Goal: Information Seeking & Learning: Check status

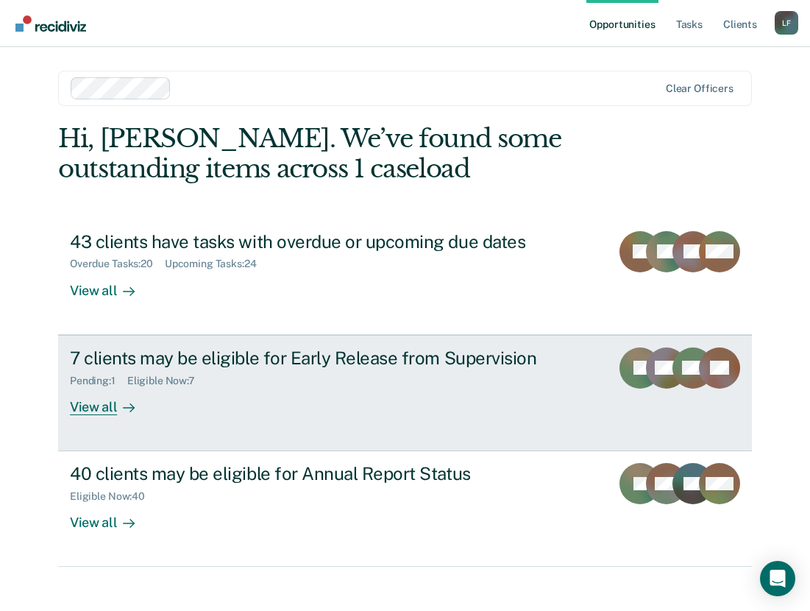
click at [369, 365] on div "7 clients may be eligible for Early Release from Supervision" at bounding box center [328, 357] width 517 height 21
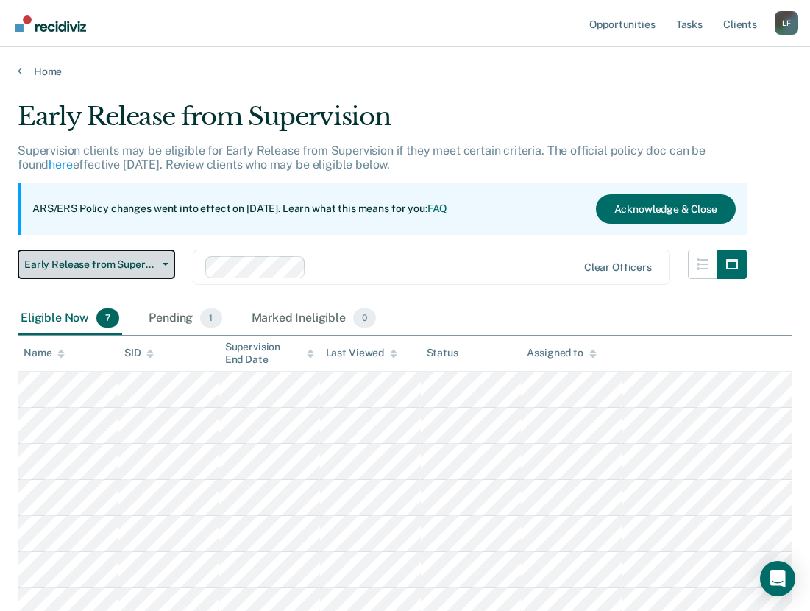
click at [161, 266] on button "Early Release from Supervision" at bounding box center [96, 263] width 157 height 29
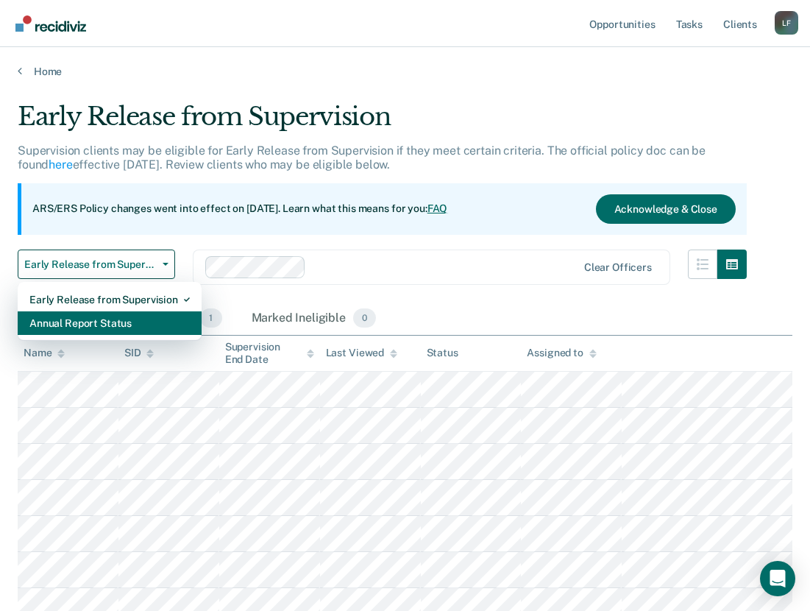
click at [141, 325] on div "Annual Report Status" at bounding box center [109, 323] width 160 height 24
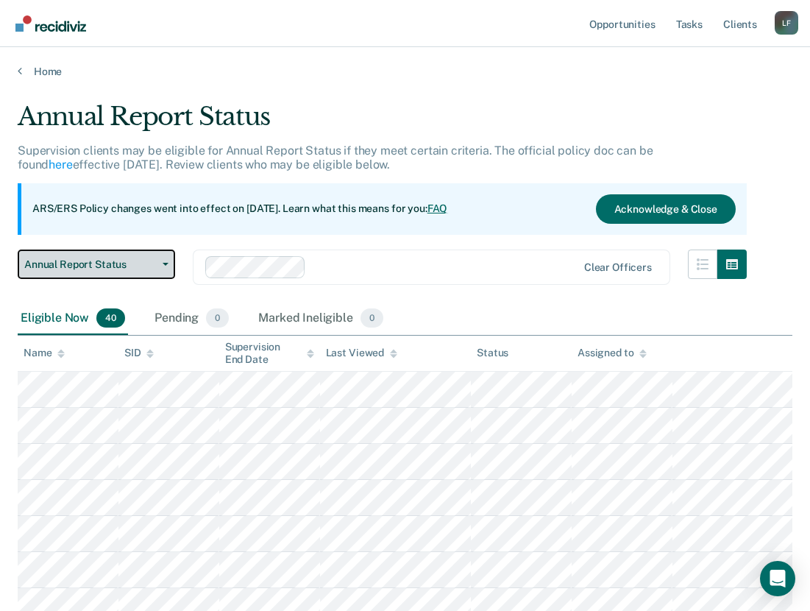
click at [151, 278] on button "Annual Report Status" at bounding box center [96, 263] width 157 height 29
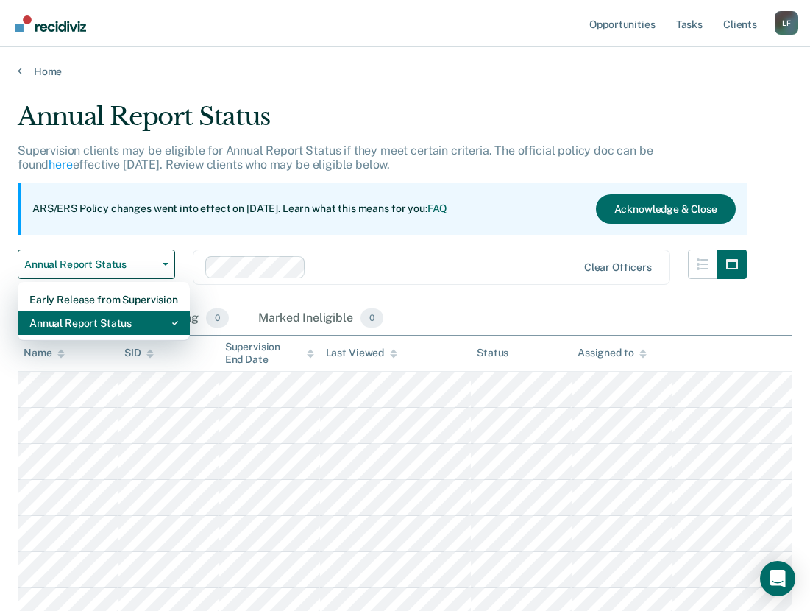
click at [145, 317] on div "Annual Report Status" at bounding box center [103, 323] width 149 height 24
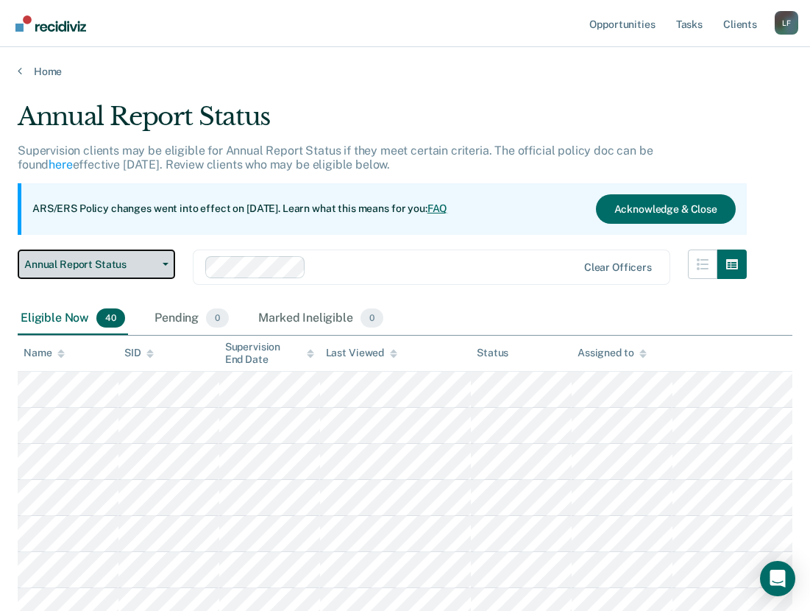
click at [157, 259] on button "Annual Report Status" at bounding box center [96, 263] width 157 height 29
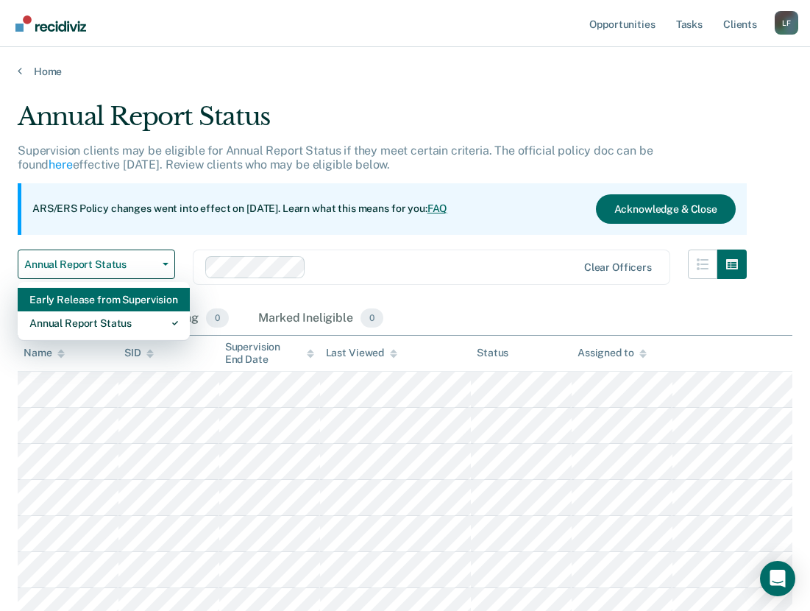
click at [107, 295] on div "Early Release from Supervision" at bounding box center [103, 300] width 149 height 24
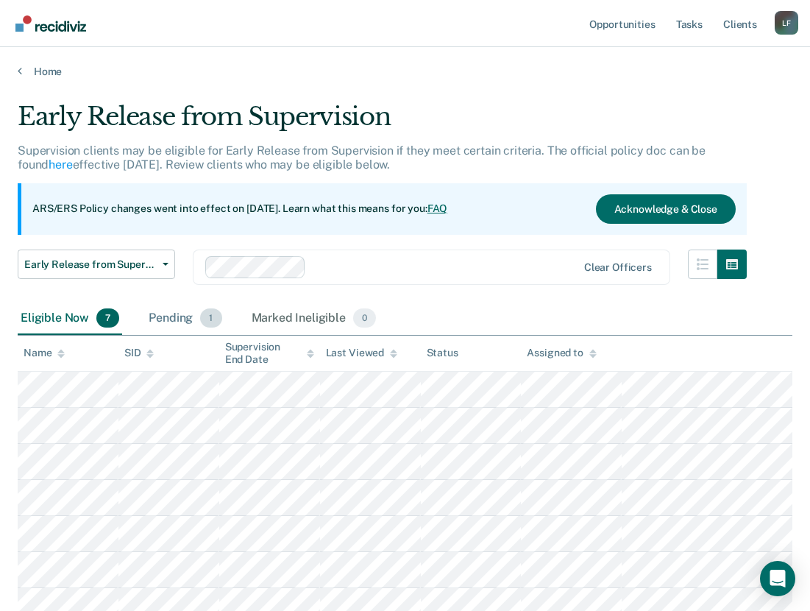
click at [176, 311] on div "Pending 1" at bounding box center [185, 318] width 79 height 32
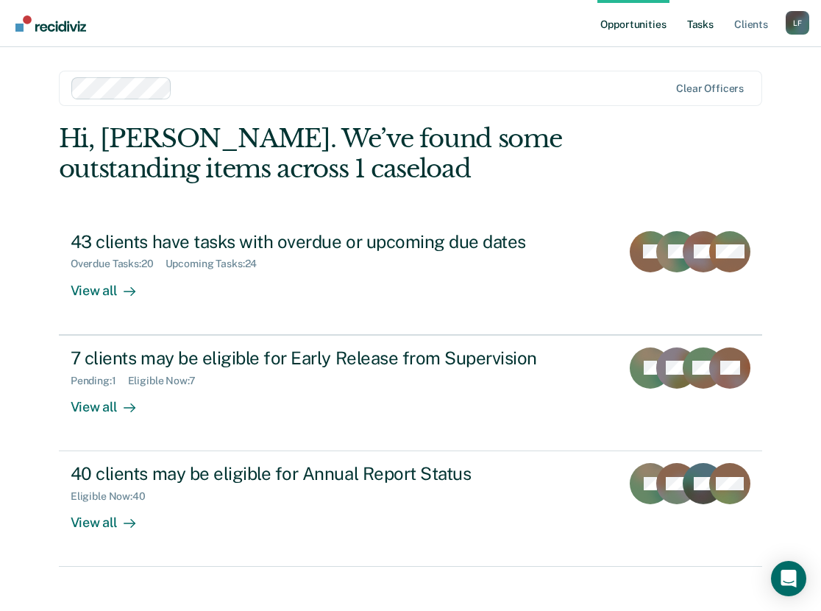
click at [705, 31] on link "Tasks" at bounding box center [700, 23] width 32 height 47
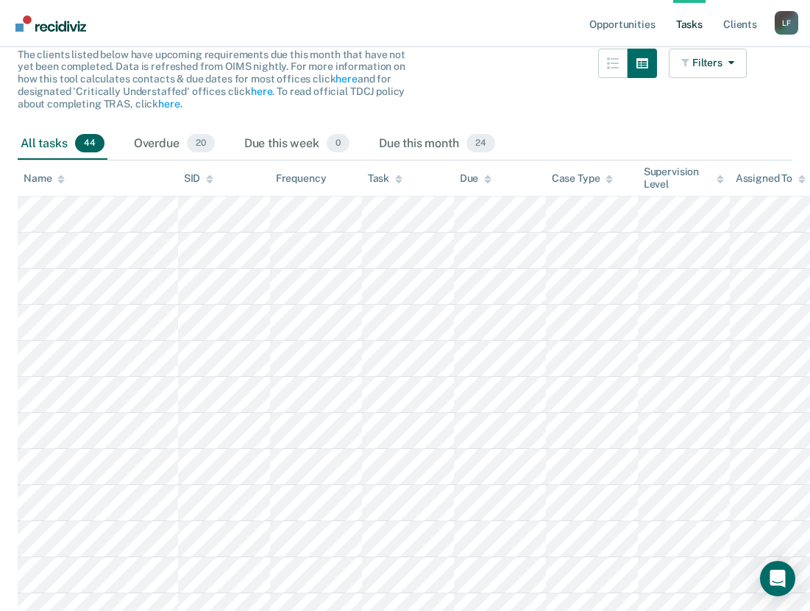
scroll to position [221, 0]
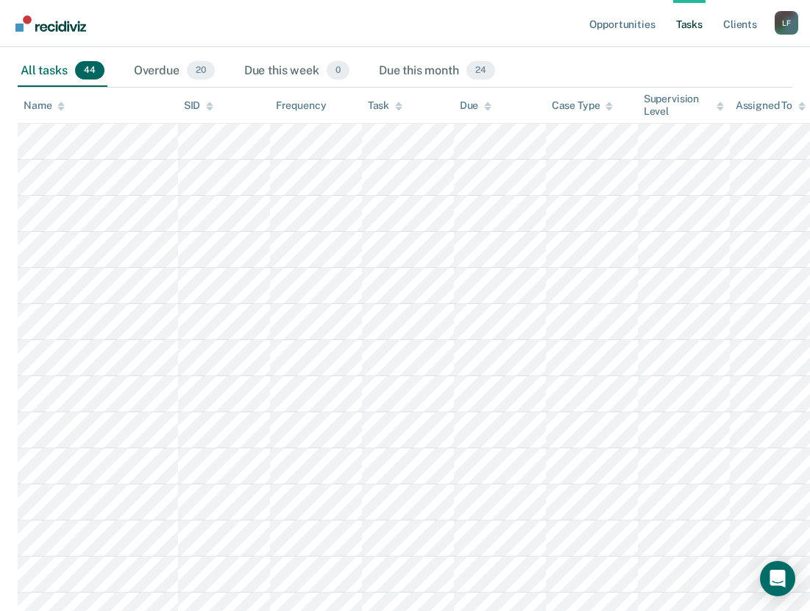
click at [82, 74] on span "44" at bounding box center [89, 70] width 29 height 19
click at [53, 72] on div "All tasks 44" at bounding box center [63, 71] width 90 height 32
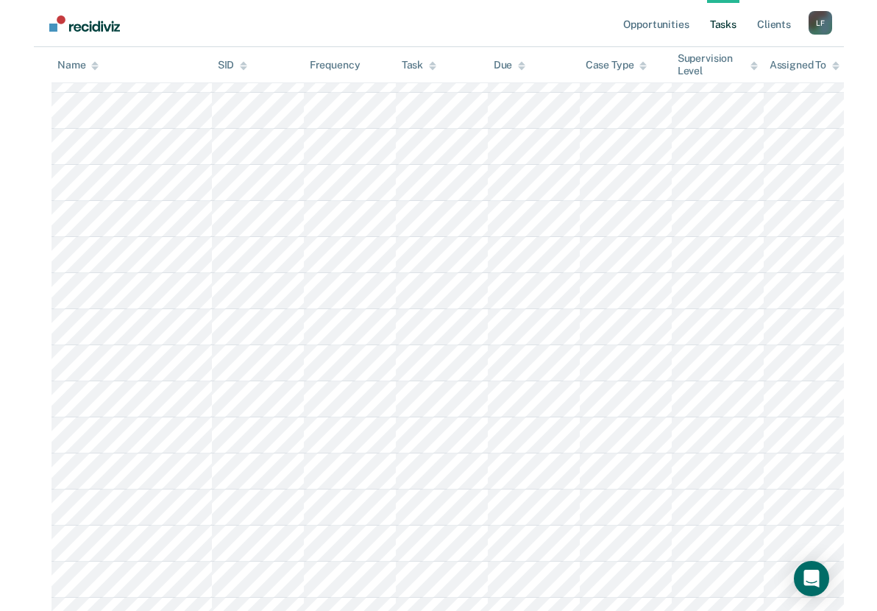
scroll to position [589, 0]
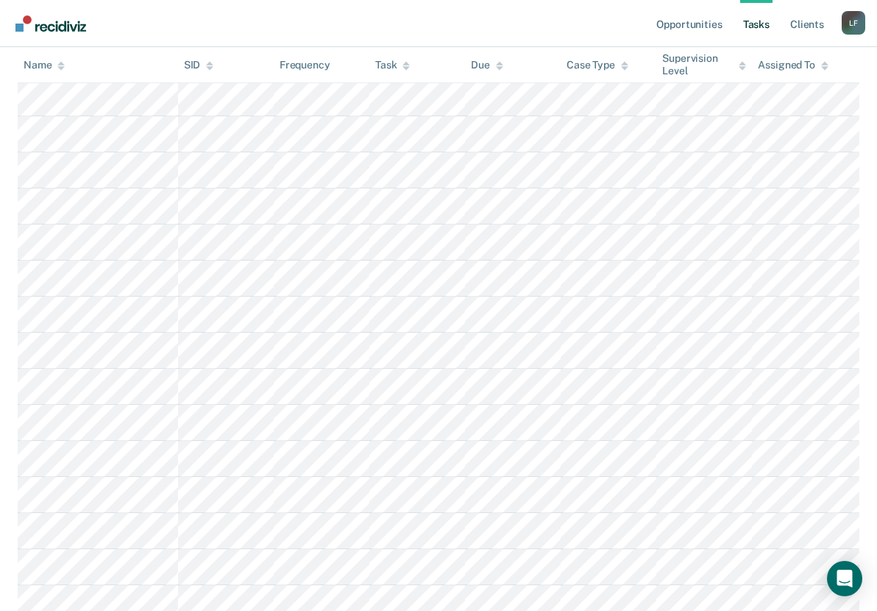
click at [502, 63] on icon at bounding box center [499, 65] width 7 height 10
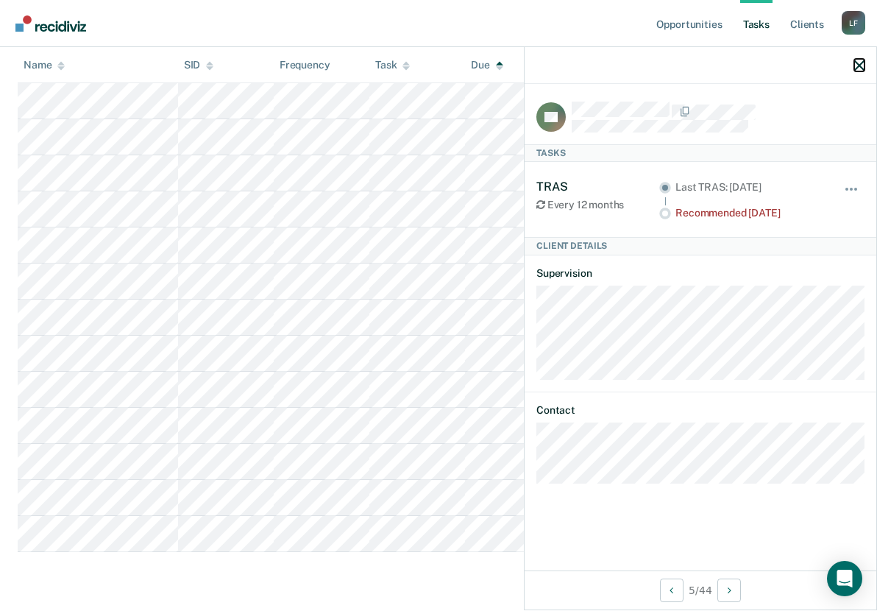
click at [821, 66] on icon "button" at bounding box center [859, 65] width 10 height 10
